Goal: Task Accomplishment & Management: Complete application form

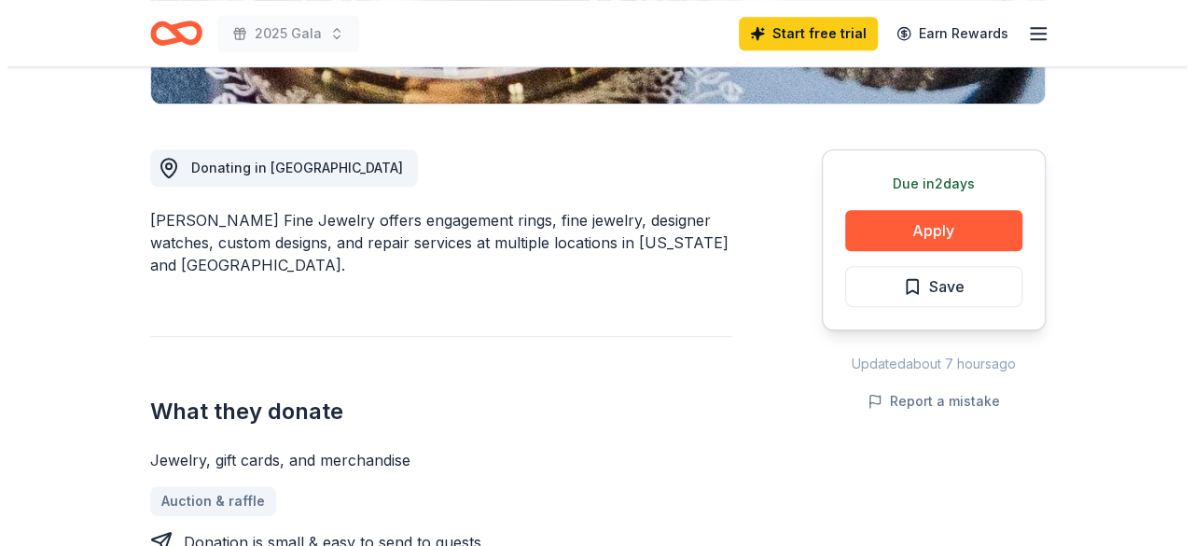
scroll to position [462, 0]
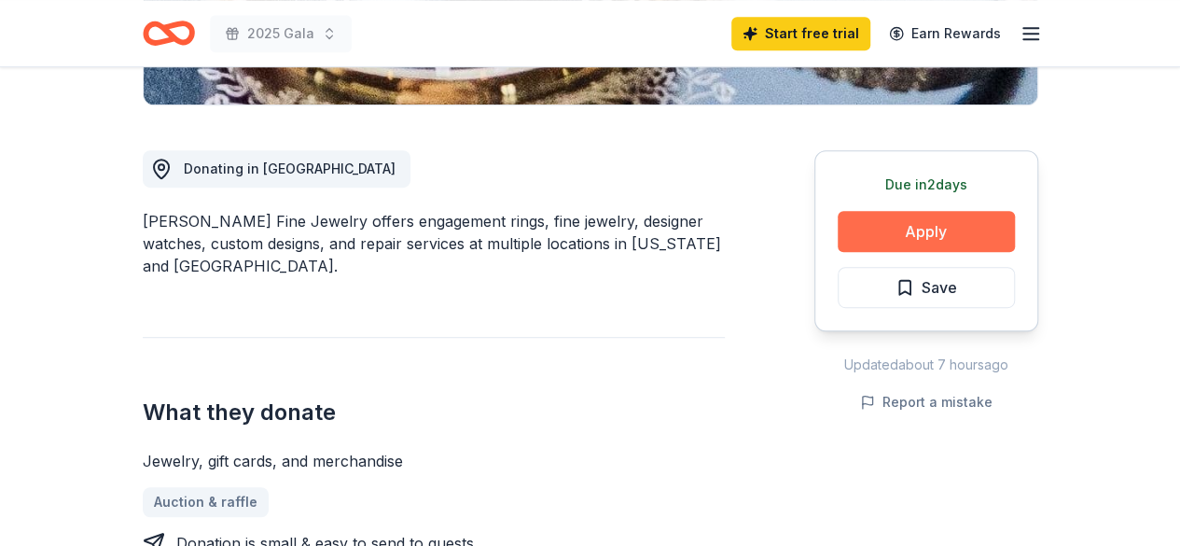
click at [903, 224] on button "Apply" at bounding box center [926, 231] width 177 height 41
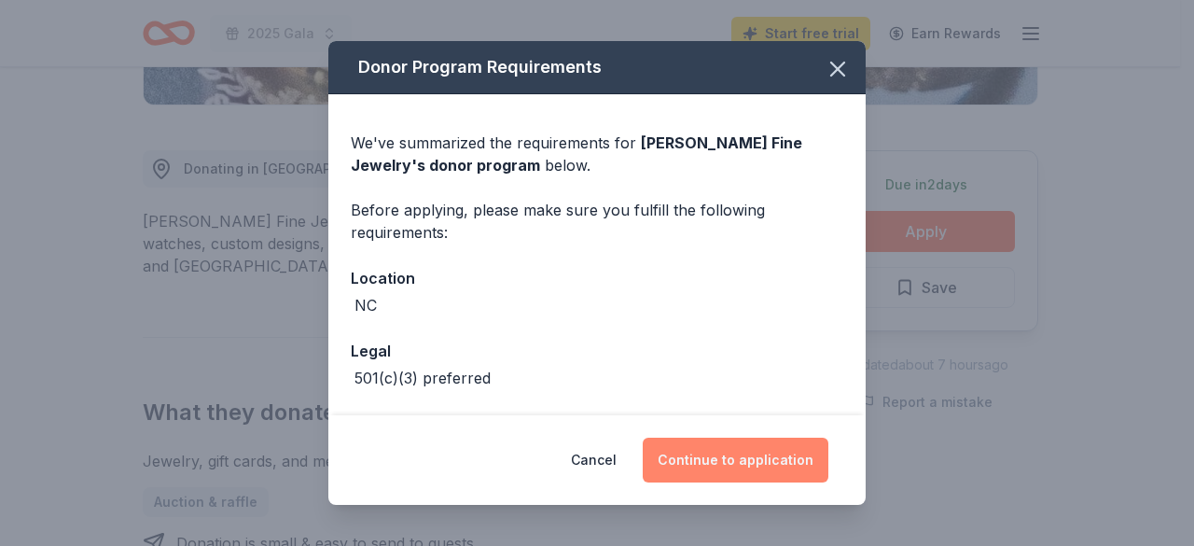
click at [753, 462] on button "Continue to application" at bounding box center [736, 459] width 186 height 45
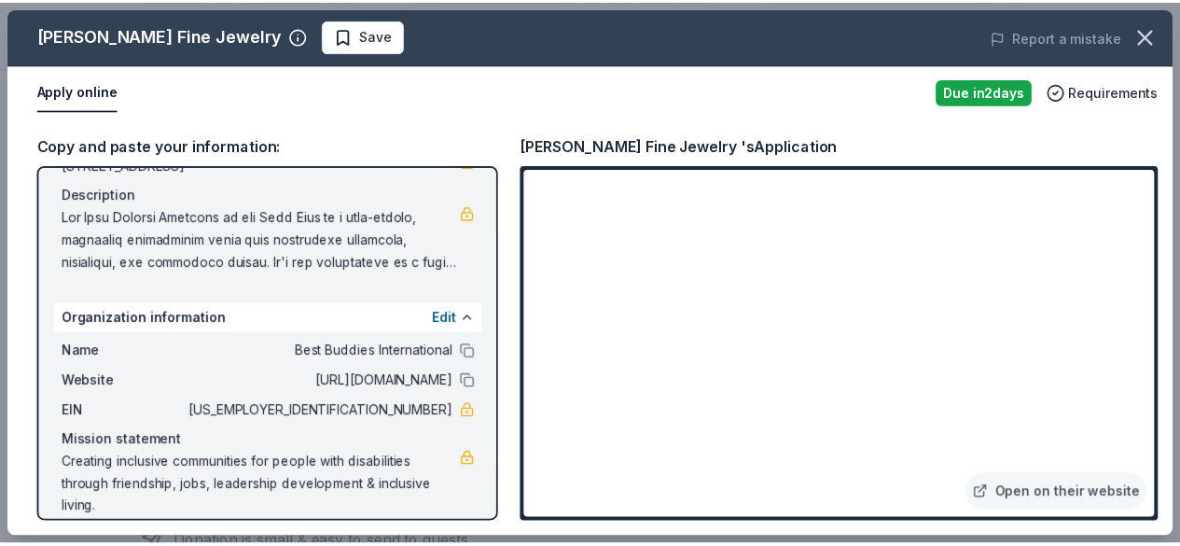
scroll to position [198, 0]
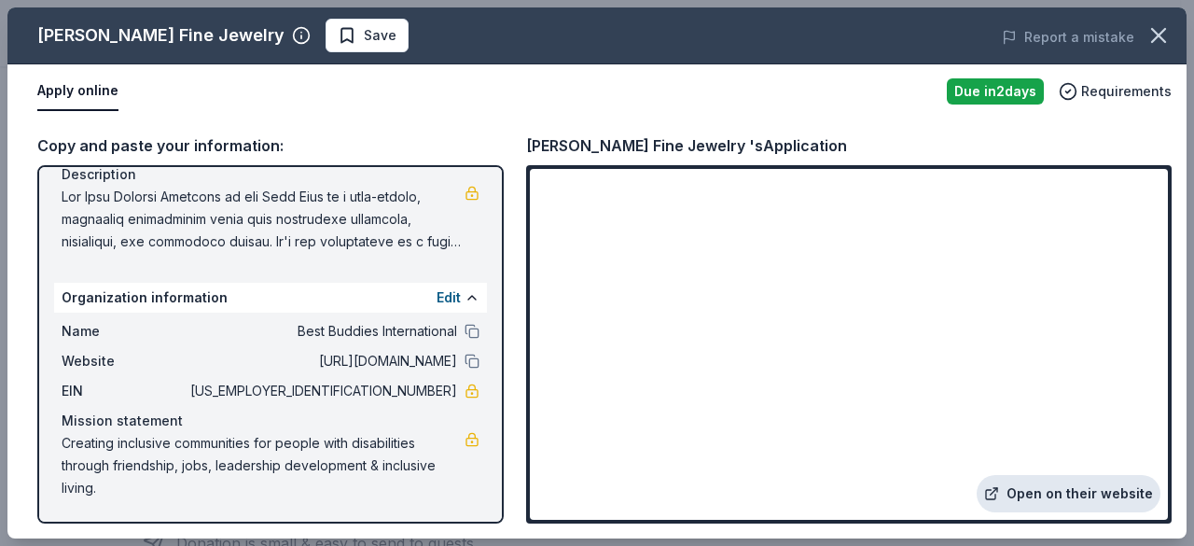
click at [1092, 482] on link "Open on their website" at bounding box center [1069, 493] width 184 height 37
click at [1159, 37] on icon "button" at bounding box center [1158, 35] width 13 height 13
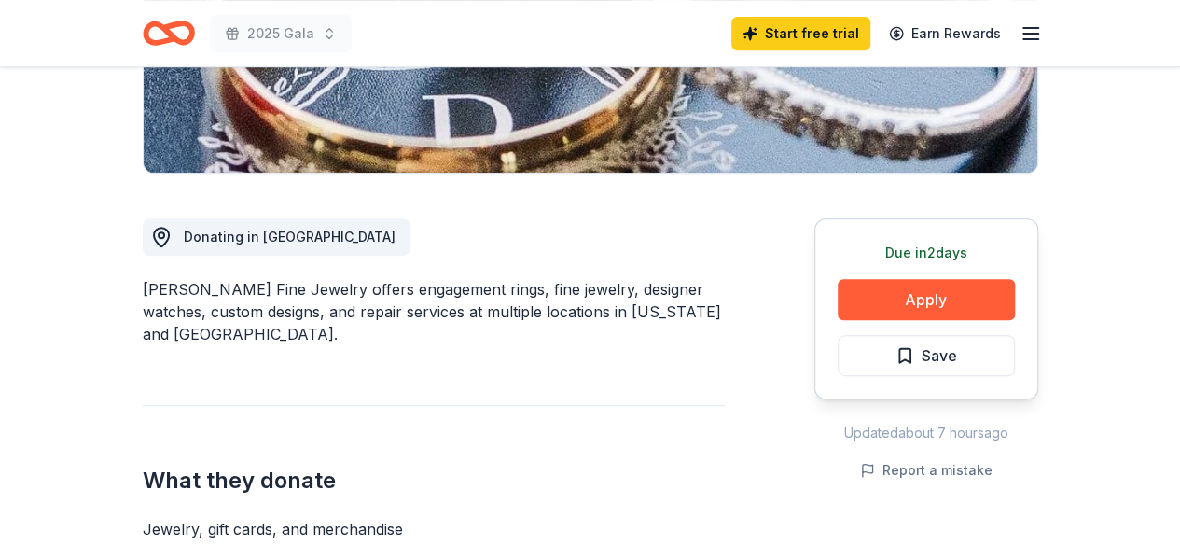
scroll to position [392, 0]
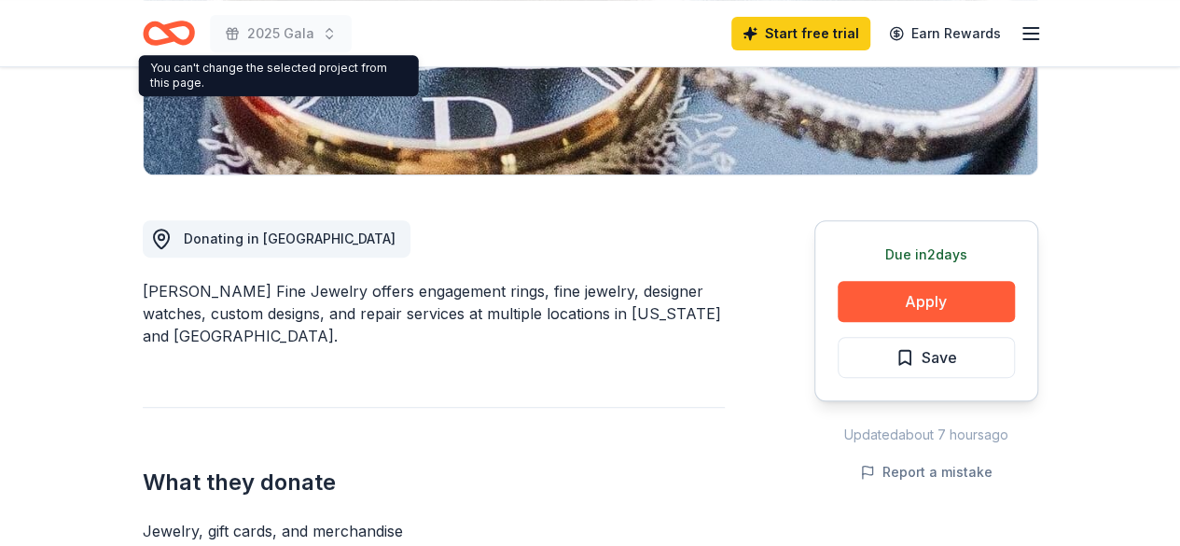
click at [180, 33] on icon "Home" at bounding box center [169, 33] width 52 height 44
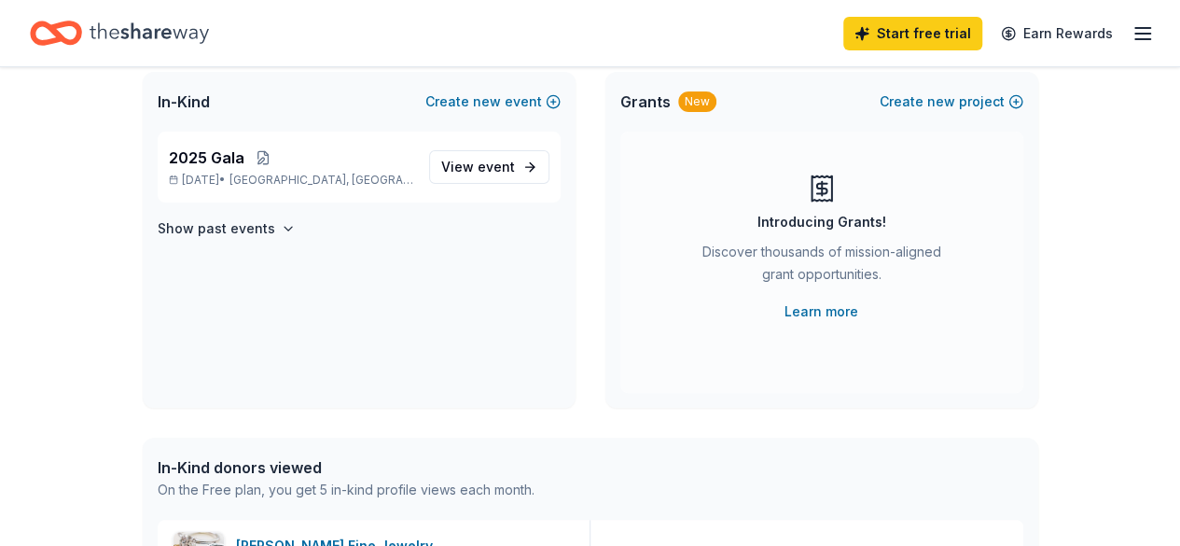
scroll to position [132, 0]
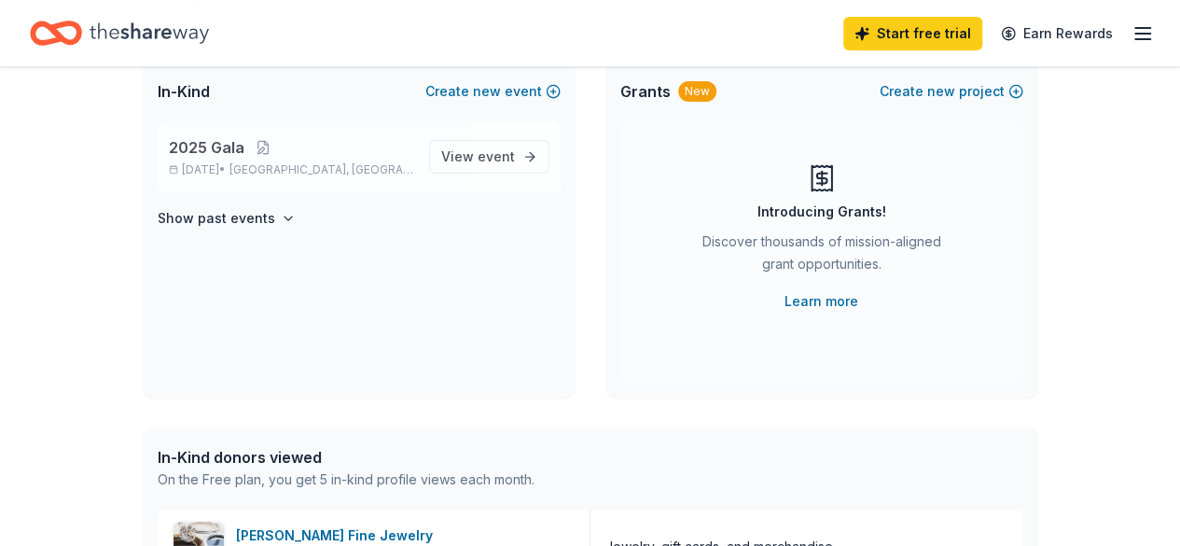
click at [295, 173] on span "[GEOGRAPHIC_DATA], [GEOGRAPHIC_DATA]" at bounding box center [321, 169] width 184 height 15
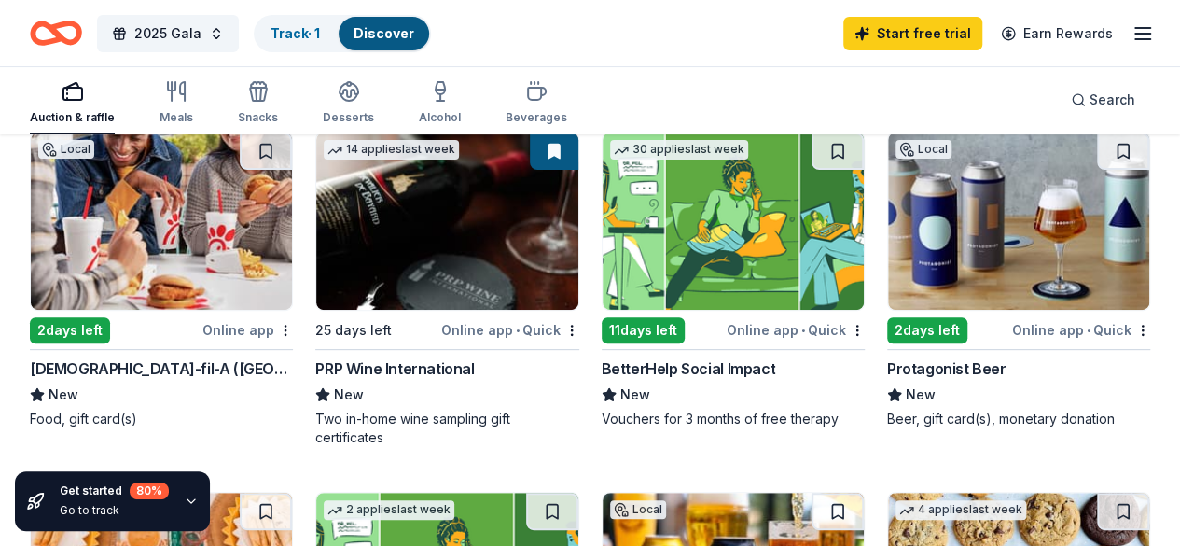
scroll to position [204, 0]
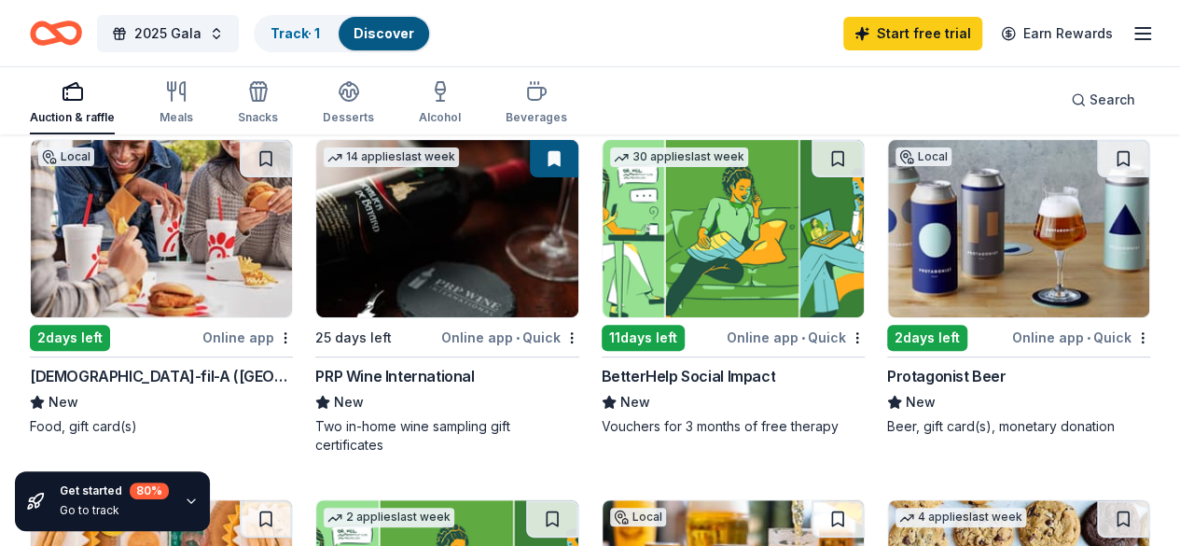
click at [603, 249] on img at bounding box center [733, 228] width 261 height 177
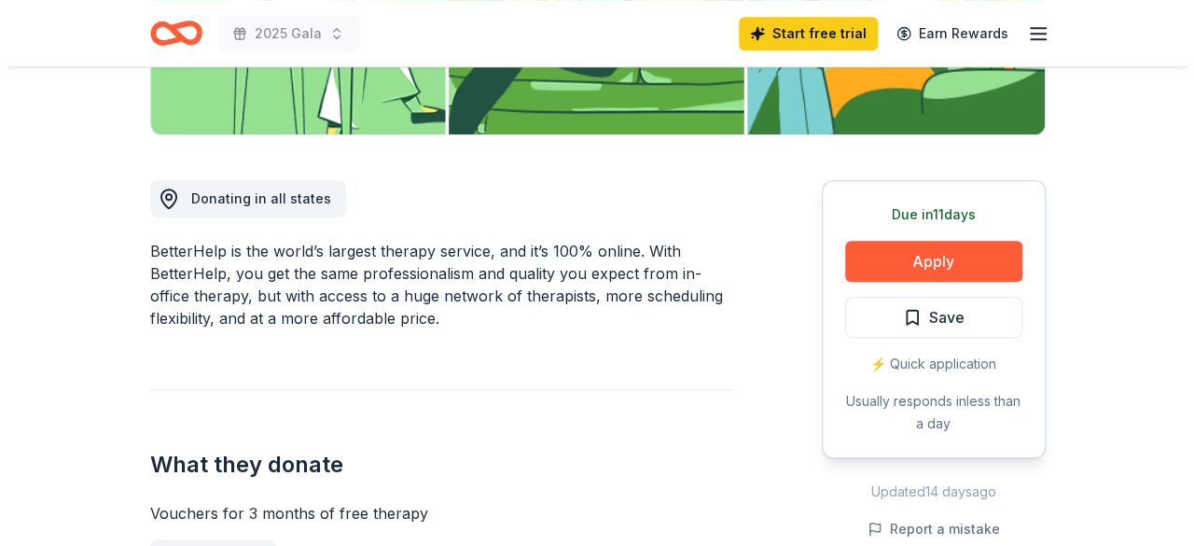
scroll to position [431, 0]
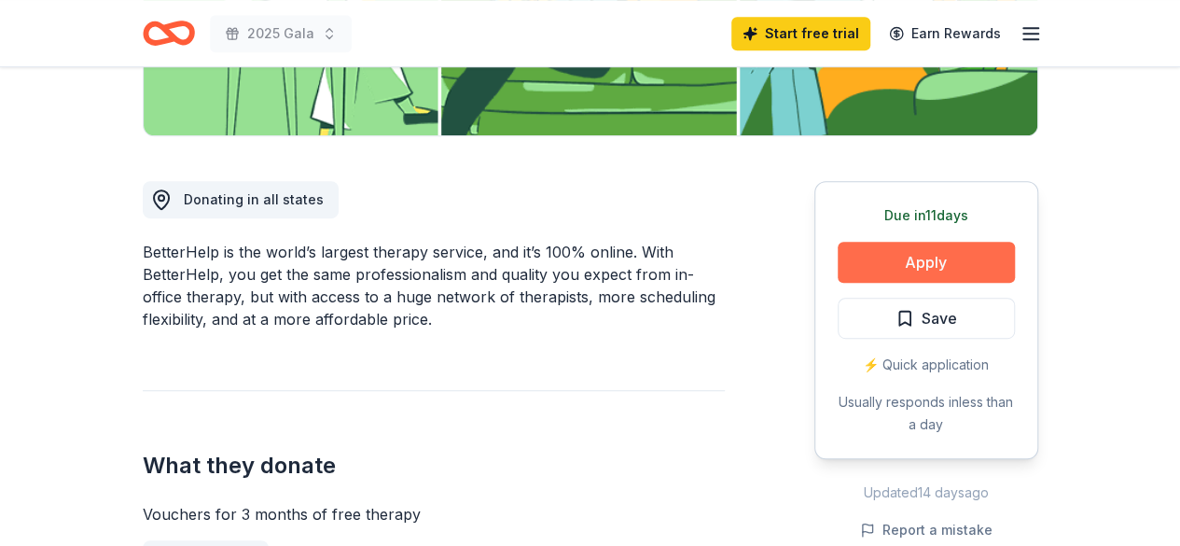
click at [897, 257] on button "Apply" at bounding box center [926, 262] width 177 height 41
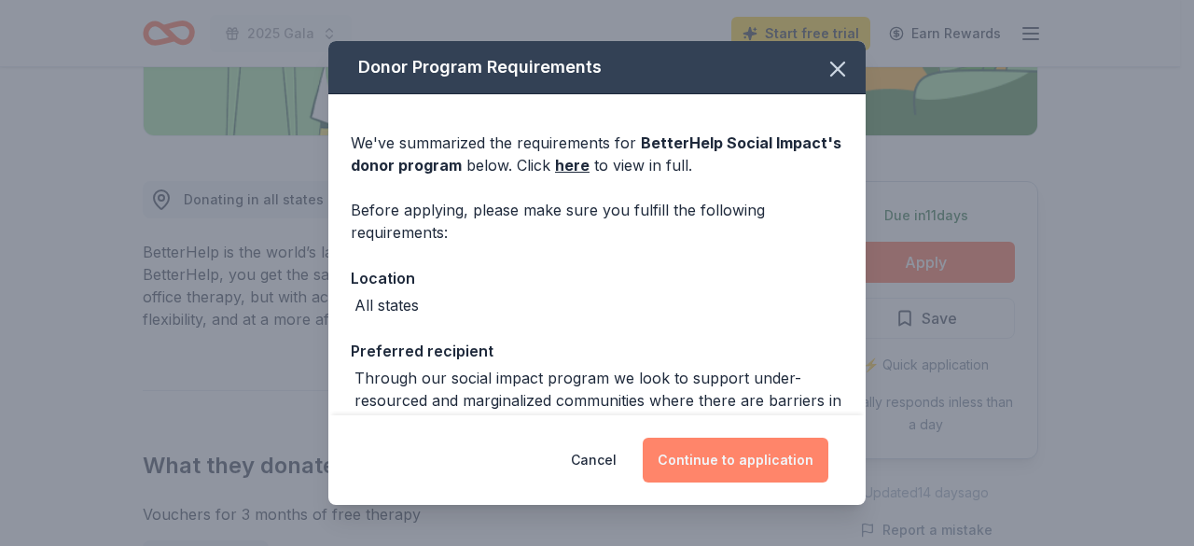
click at [714, 468] on button "Continue to application" at bounding box center [736, 459] width 186 height 45
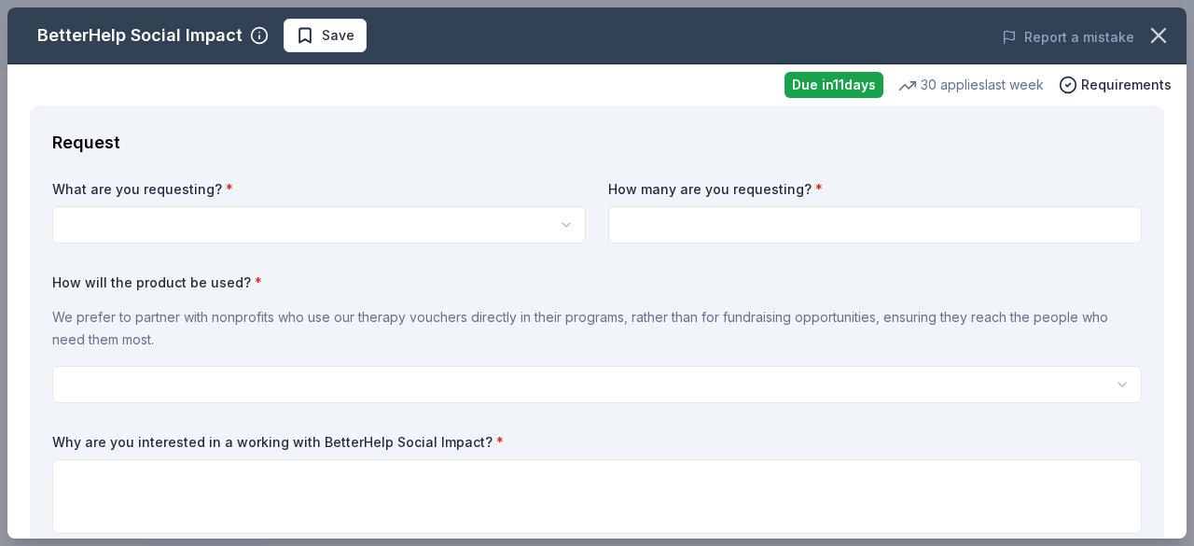
scroll to position [0, 0]
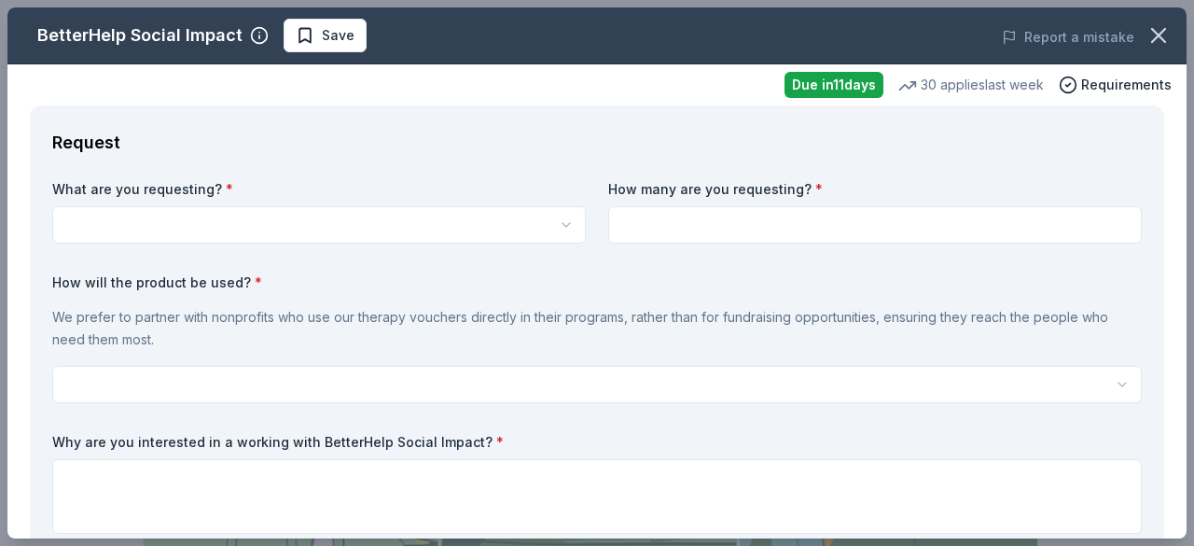
click at [407, 224] on html "2025 Gala Start free trial Earn Rewards Due [DATE] Share BetterHelp Social Impa…" at bounding box center [597, 273] width 1194 height 546
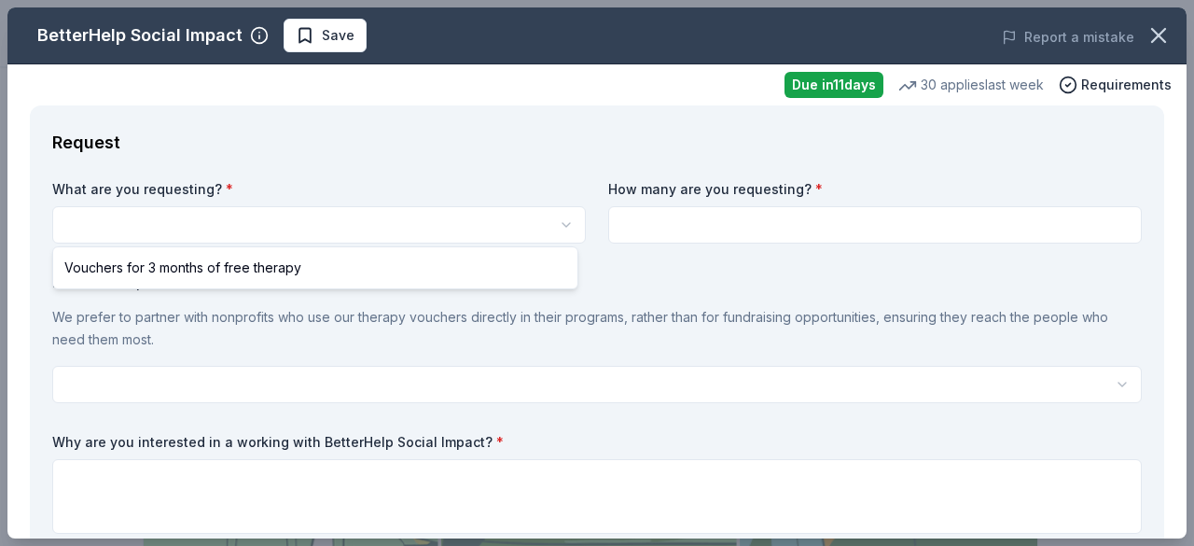
select select "Vouchers for 3 months of free therapy"
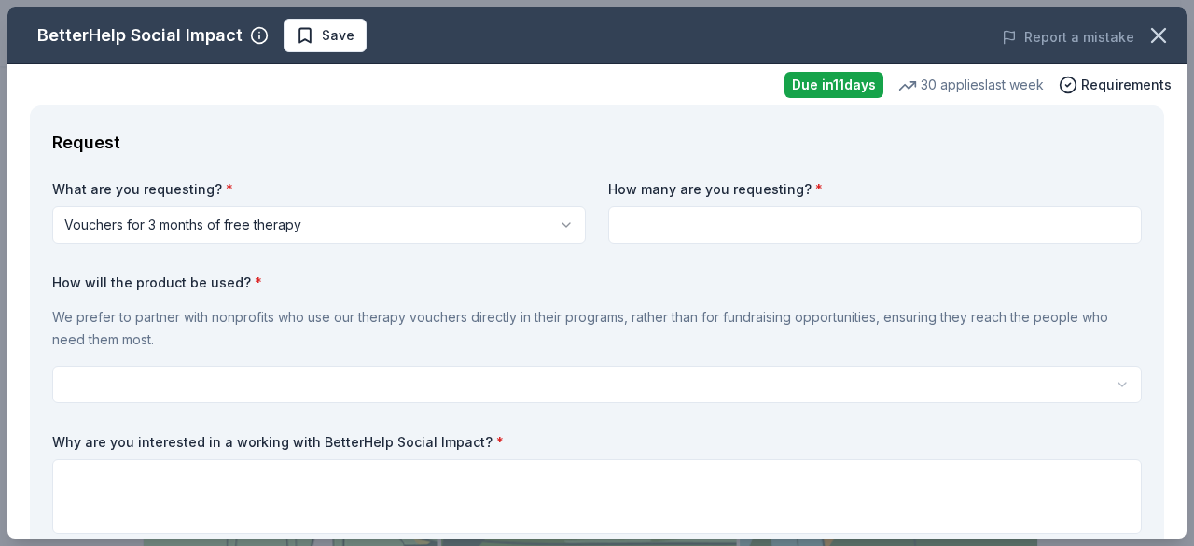
click at [705, 227] on input at bounding box center [875, 224] width 534 height 37
type input "1"
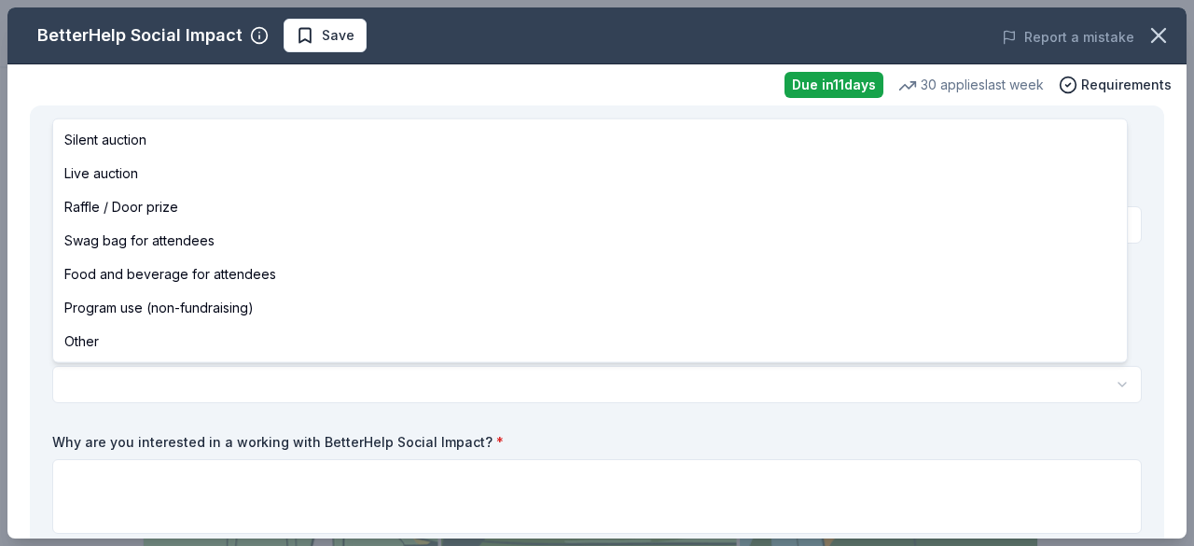
click at [602, 376] on html "2025 Gala Save Apply Due in 11 days Share BetterHelp Social Impact New 30 appli…" at bounding box center [597, 273] width 1194 height 546
select select "silentAuction"
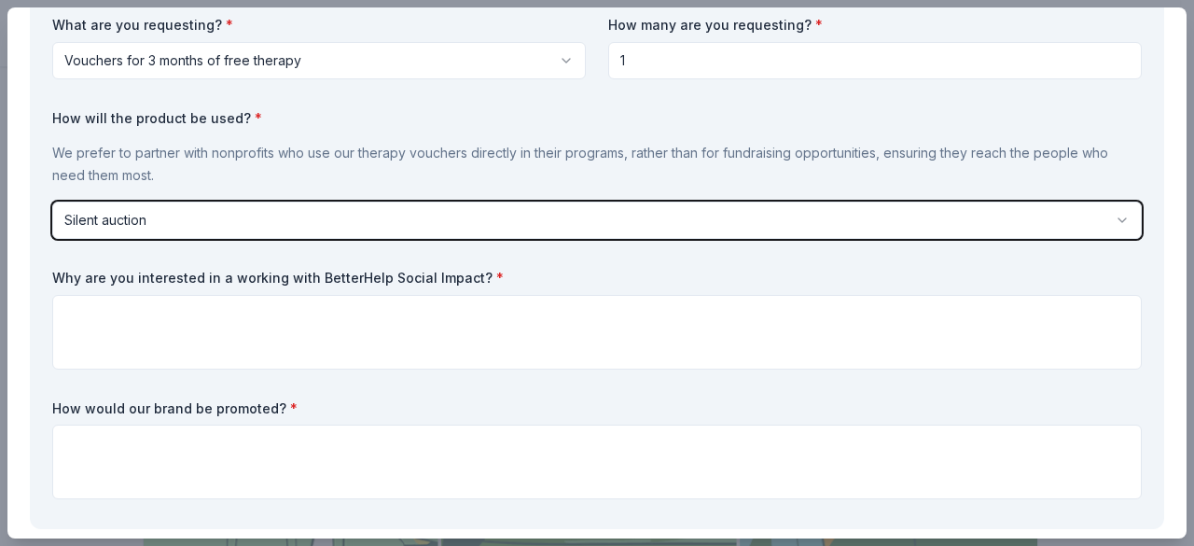
scroll to position [169, 0]
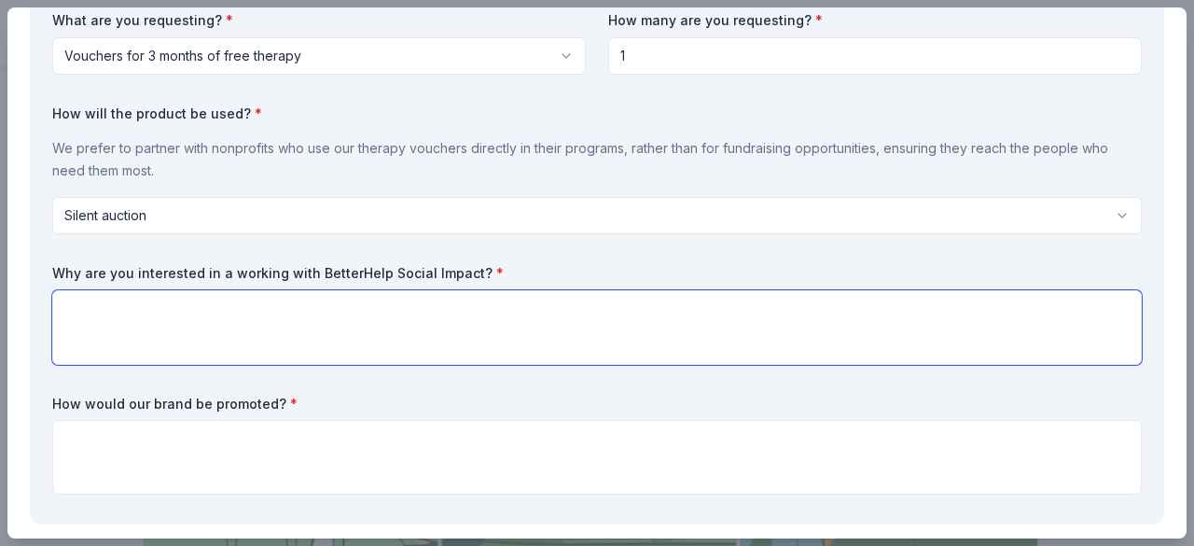
click at [336, 316] on textarea at bounding box center [596, 327] width 1089 height 75
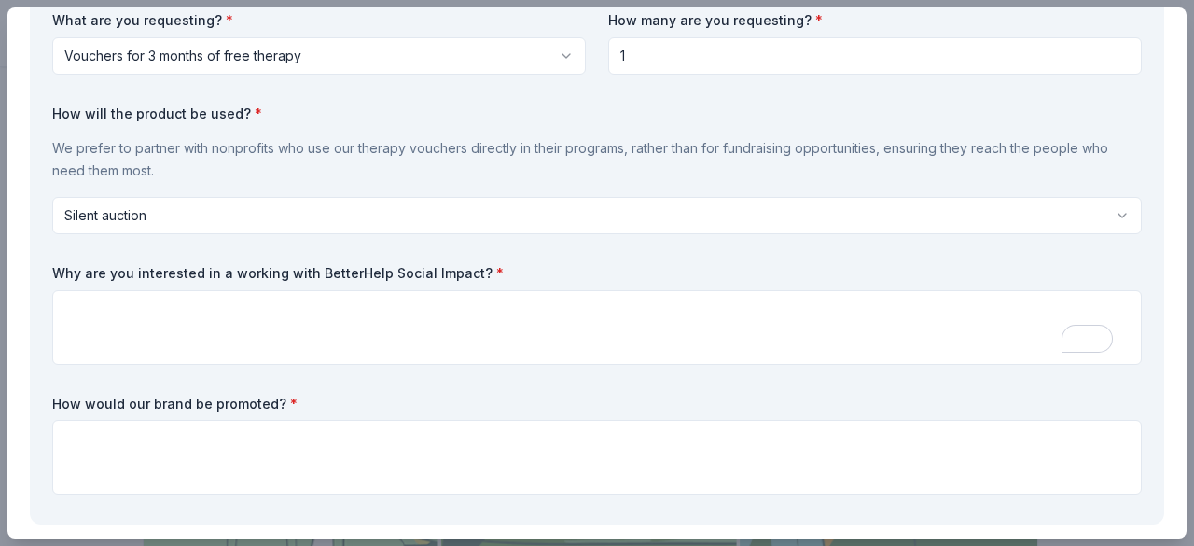
drag, startPoint x: 39, startPoint y: 267, endPoint x: 293, endPoint y: 281, distance: 254.1
click at [293, 281] on div "Request What are you requesting? * Vouchers for 3 months of free therapy Vouche…" at bounding box center [597, 231] width 1134 height 588
drag, startPoint x: 52, startPoint y: 268, endPoint x: 265, endPoint y: 265, distance: 212.7
click at [265, 265] on label "Why are you interested in a working with BetterHelp Social Impact? *" at bounding box center [596, 273] width 1089 height 19
click at [489, 276] on label "Why are you interested in a working with BetterHelp Social Impact? *" at bounding box center [596, 273] width 1089 height 19
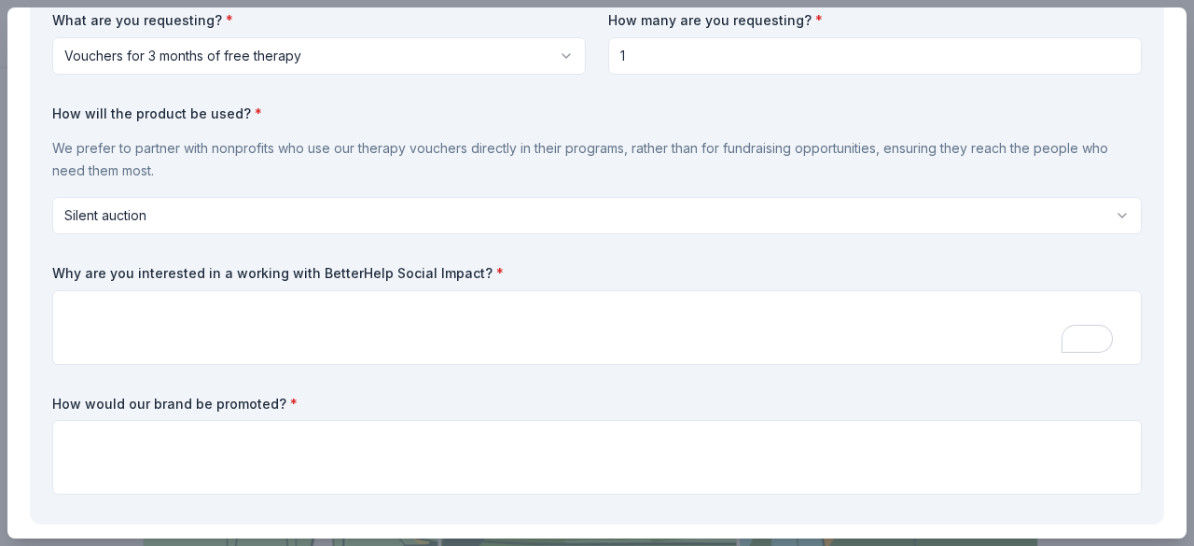
click at [439, 272] on label "Why are you interested in a working with BetterHelp Social Impact? *" at bounding box center [596, 273] width 1089 height 19
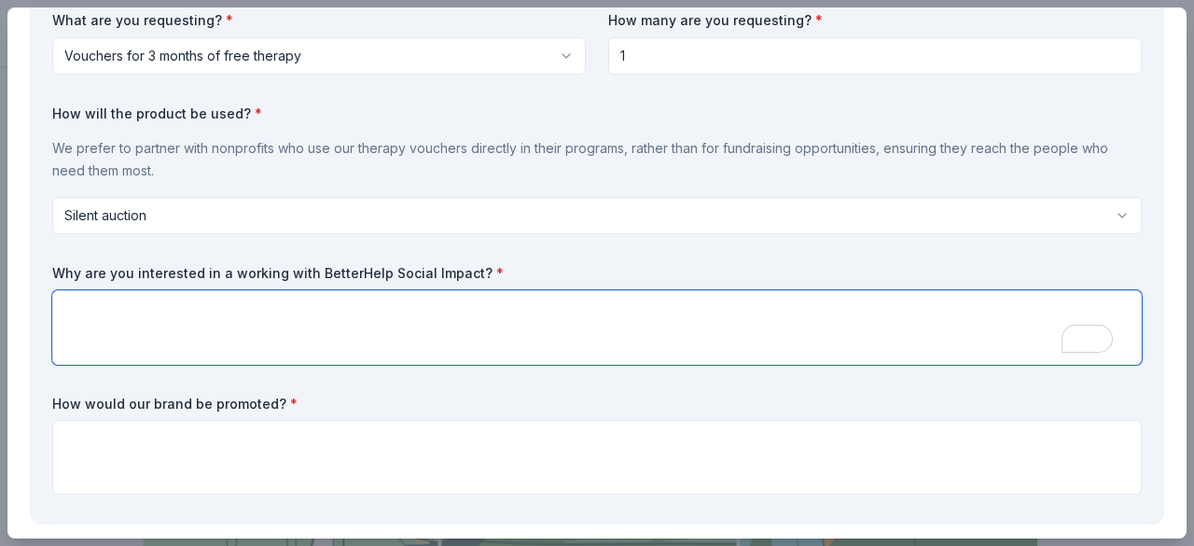
click at [423, 311] on textarea "To enrich screen reader interactions, please activate Accessibility in Grammarl…" at bounding box center [596, 327] width 1089 height 75
